Goal: Find specific page/section: Find specific page/section

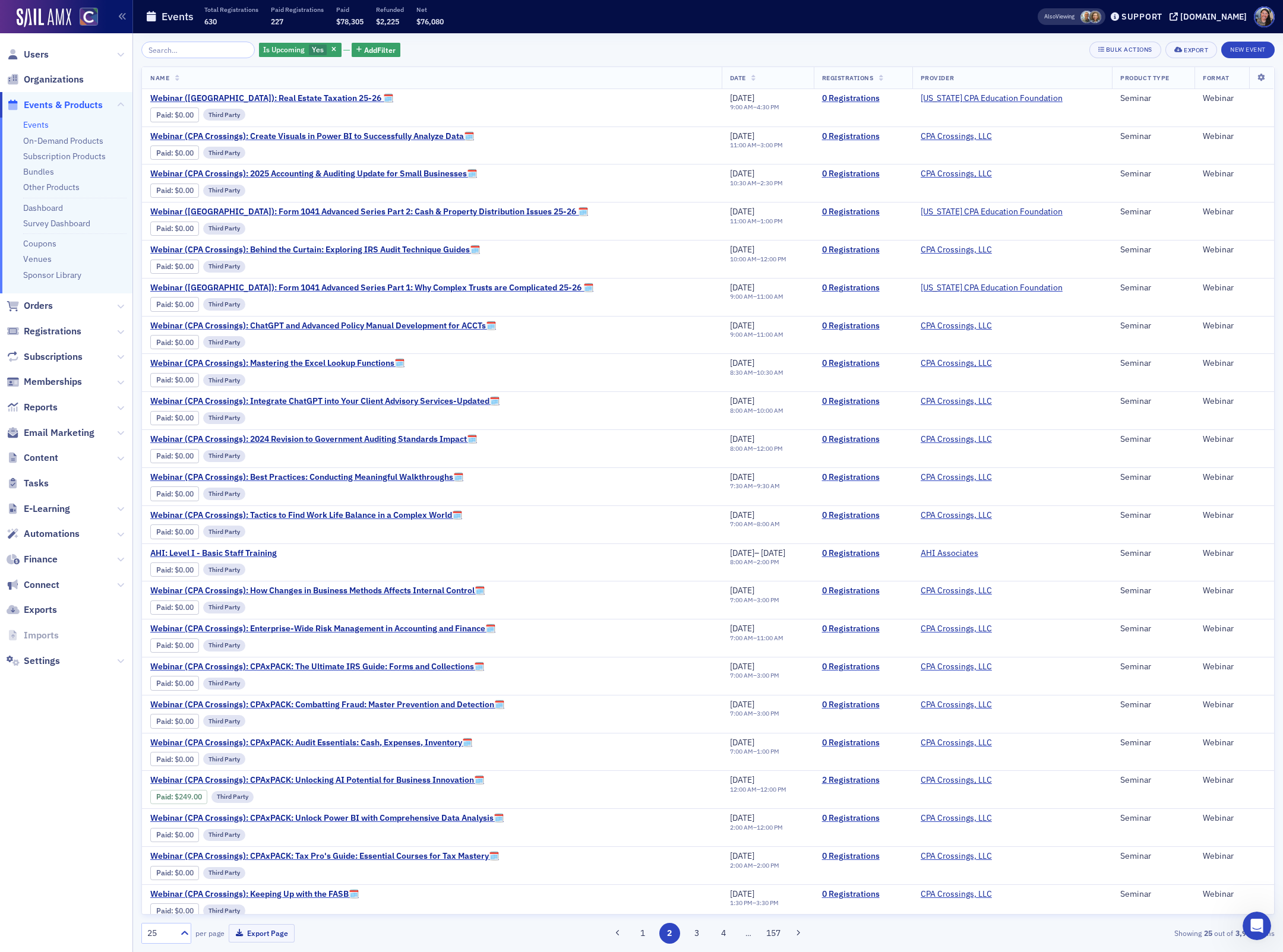
scroll to position [143, 0]
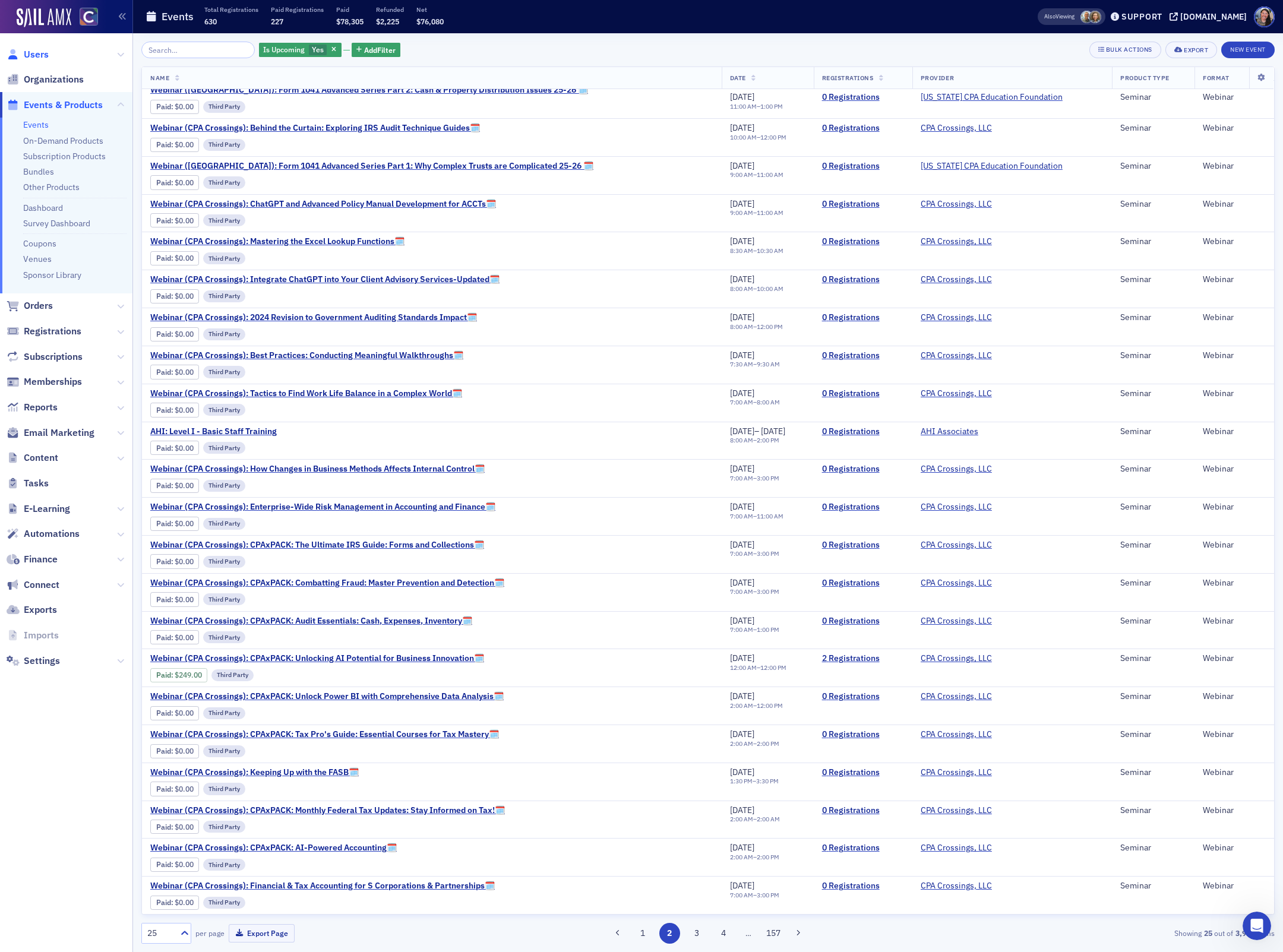
click at [44, 54] on span "Users" at bounding box center [36, 55] width 25 height 13
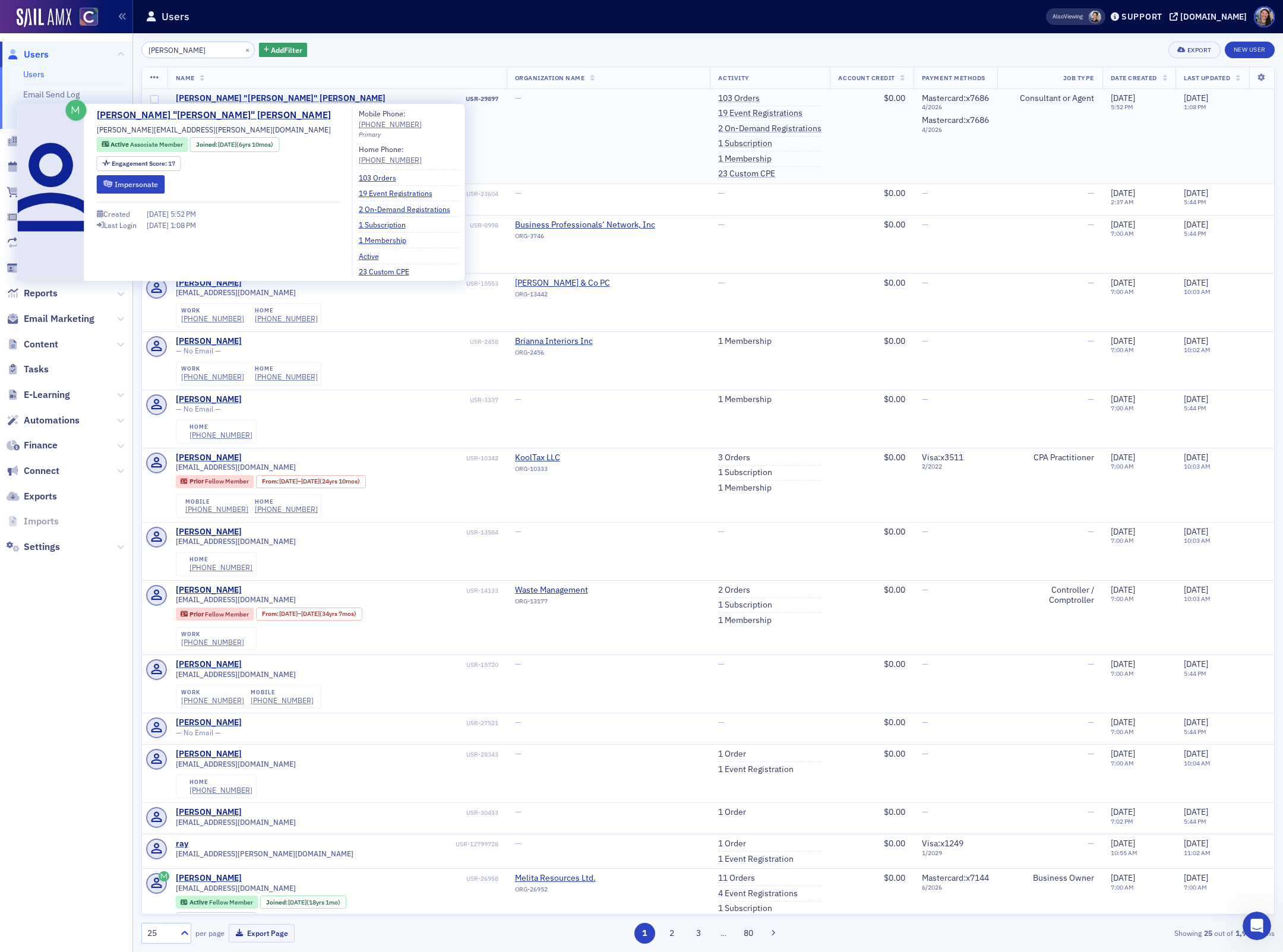
type input "[PERSON_NAME]"
click at [246, 96] on div "[PERSON_NAME] "[PERSON_NAME]" [PERSON_NAME]" at bounding box center [281, 98] width 210 height 10
